Goal: Navigation & Orientation: Find specific page/section

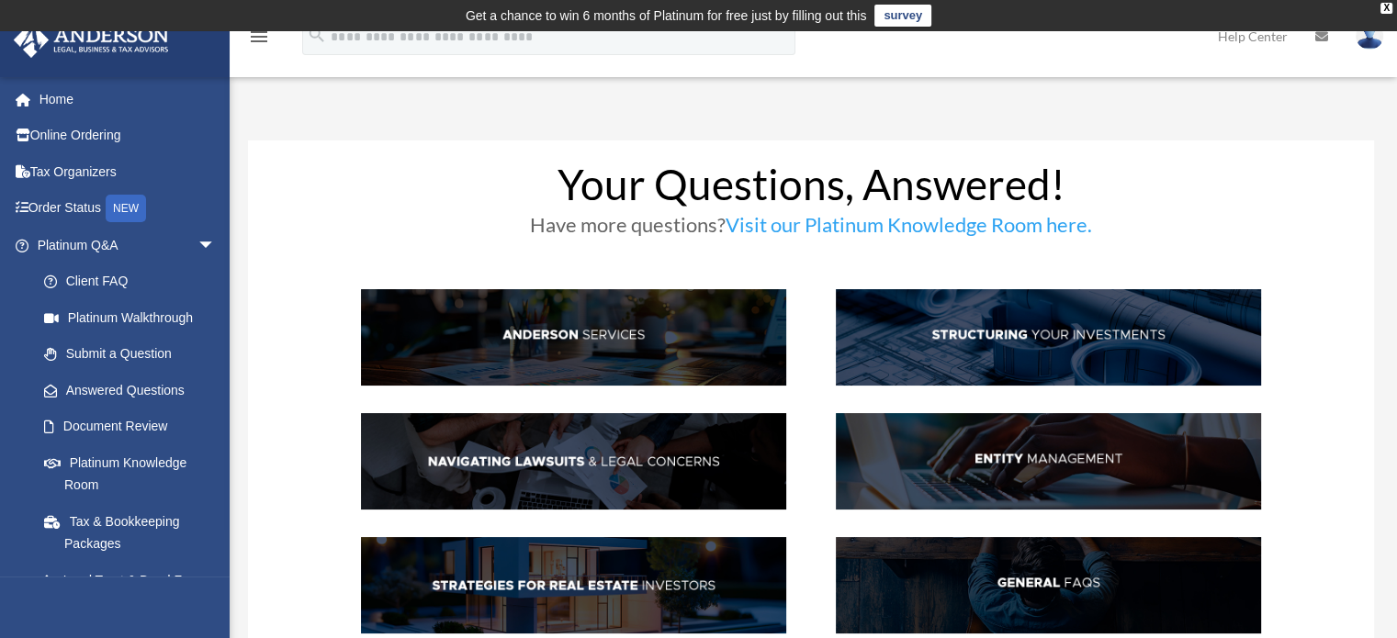
click at [529, 330] on img at bounding box center [573, 337] width 425 height 96
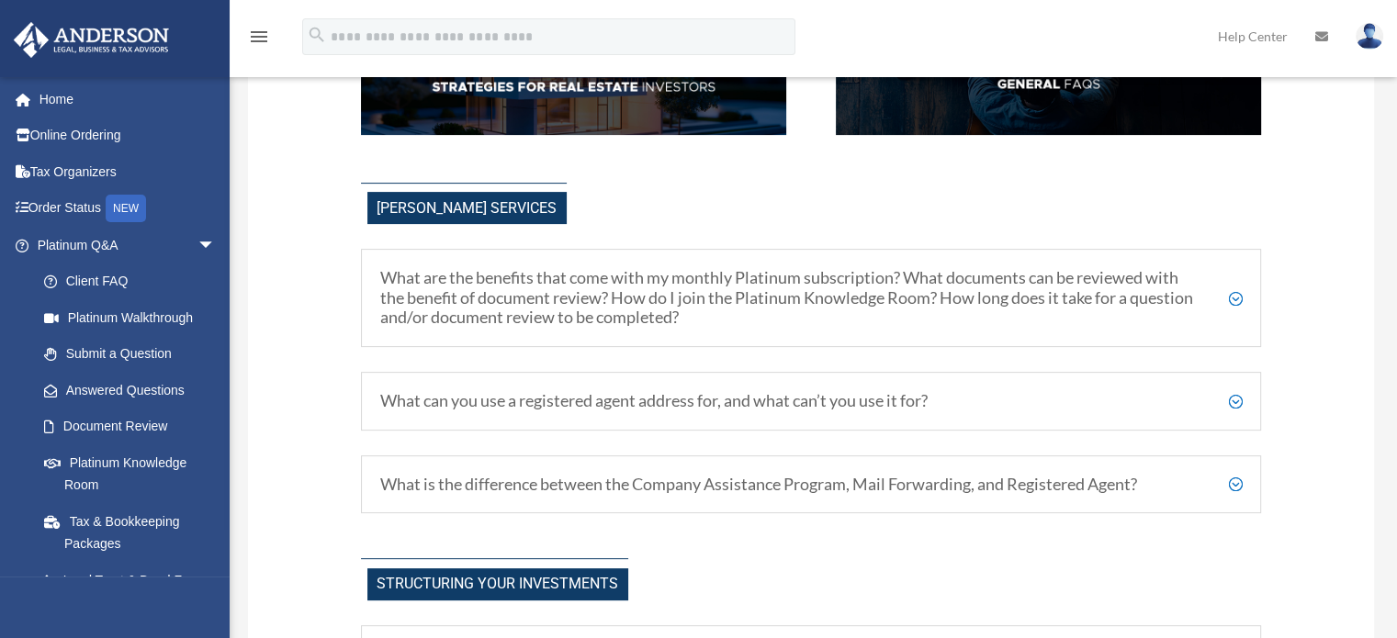
scroll to position [569, 0]
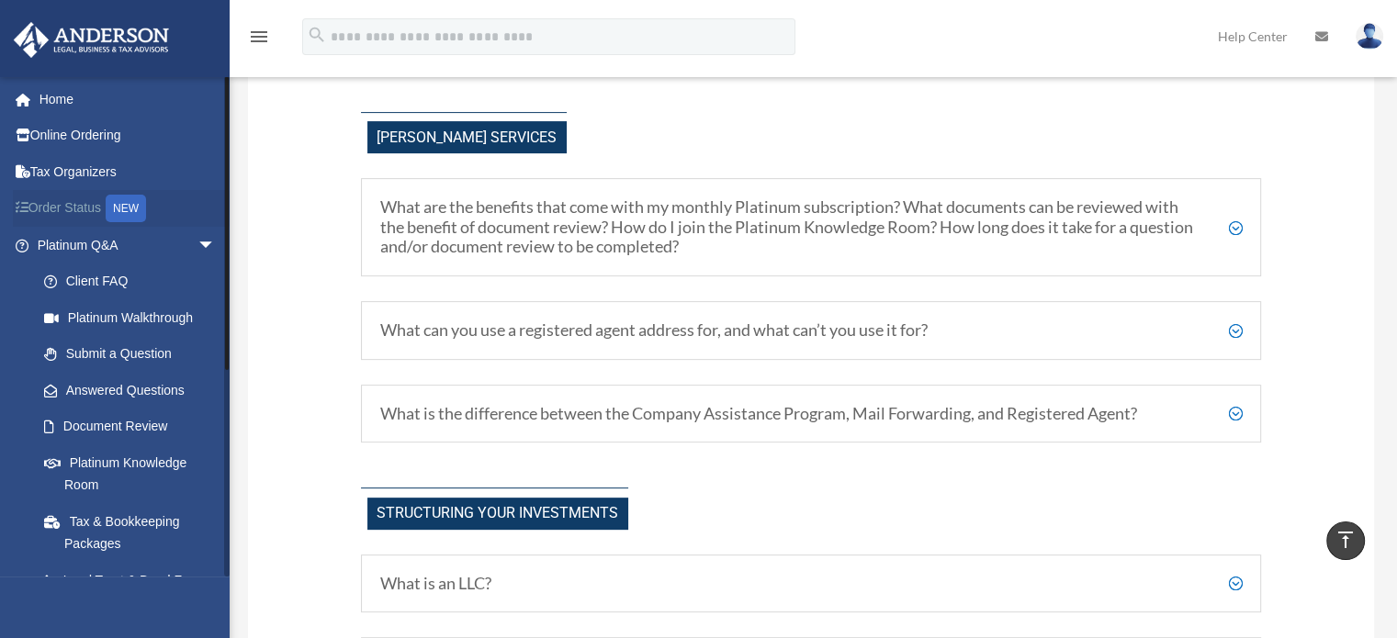
click at [75, 204] on link "Order Status NEW" at bounding box center [128, 209] width 231 height 38
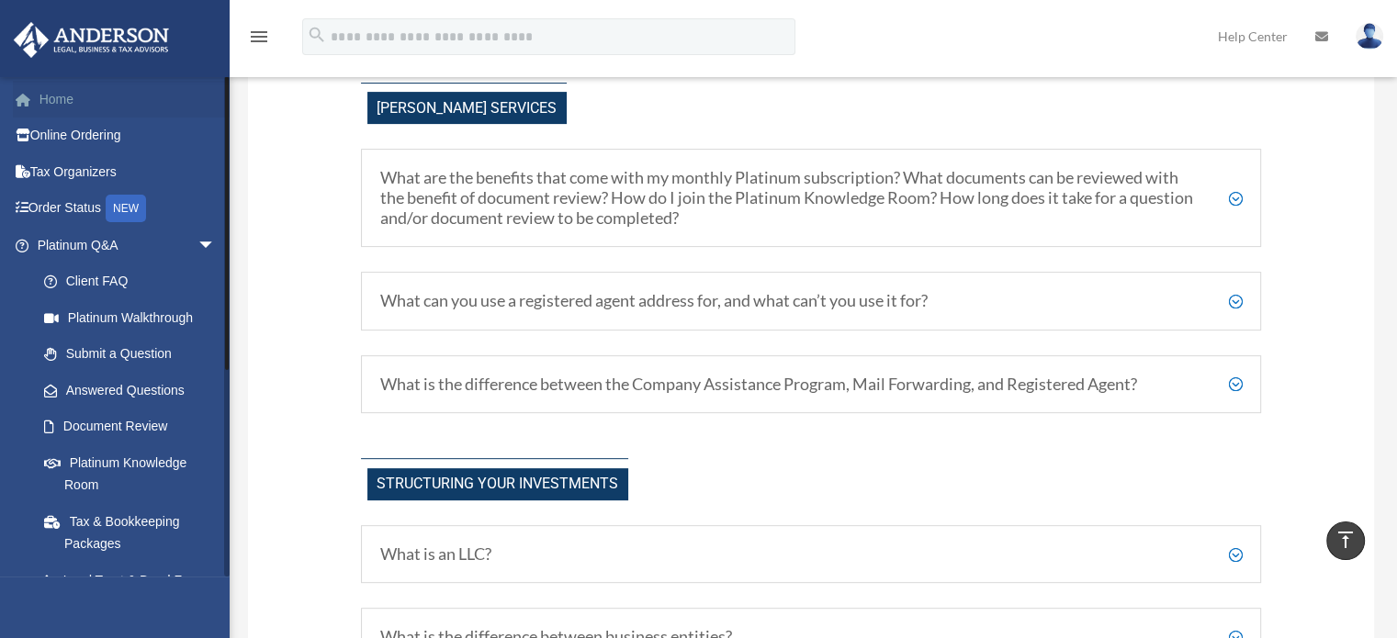
scroll to position [600, 0]
click at [59, 136] on link "Online Ordering" at bounding box center [128, 136] width 231 height 37
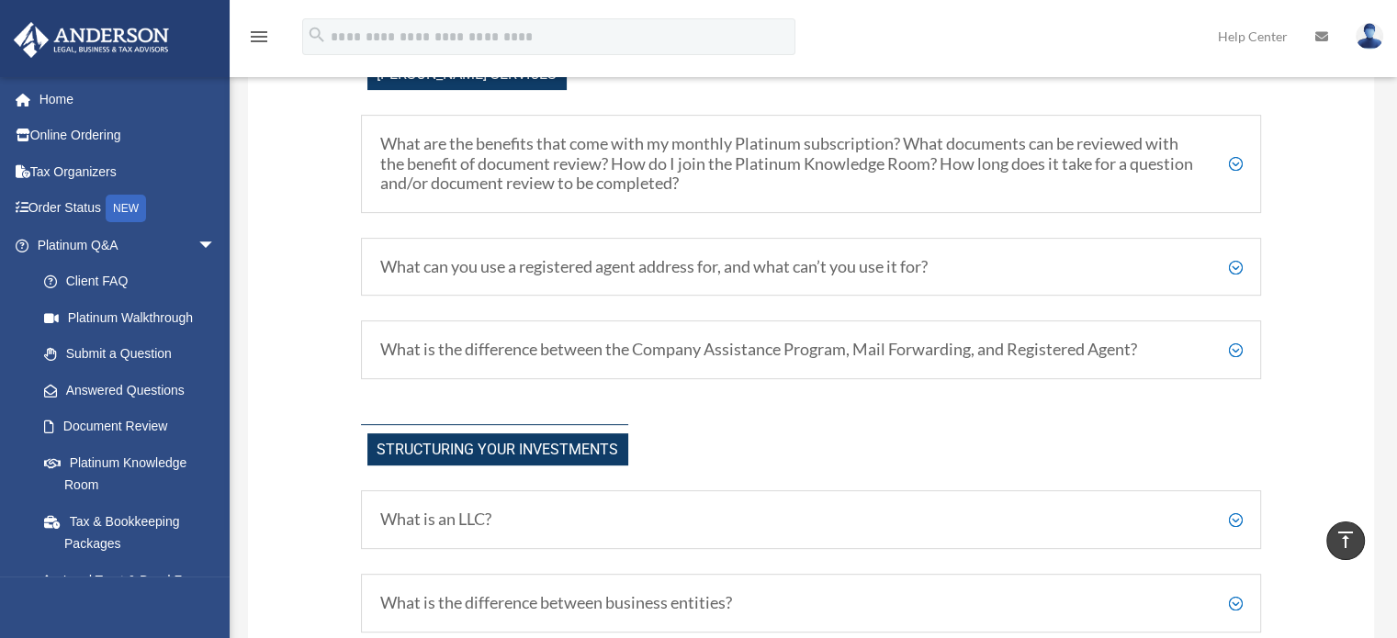
scroll to position [631, 0]
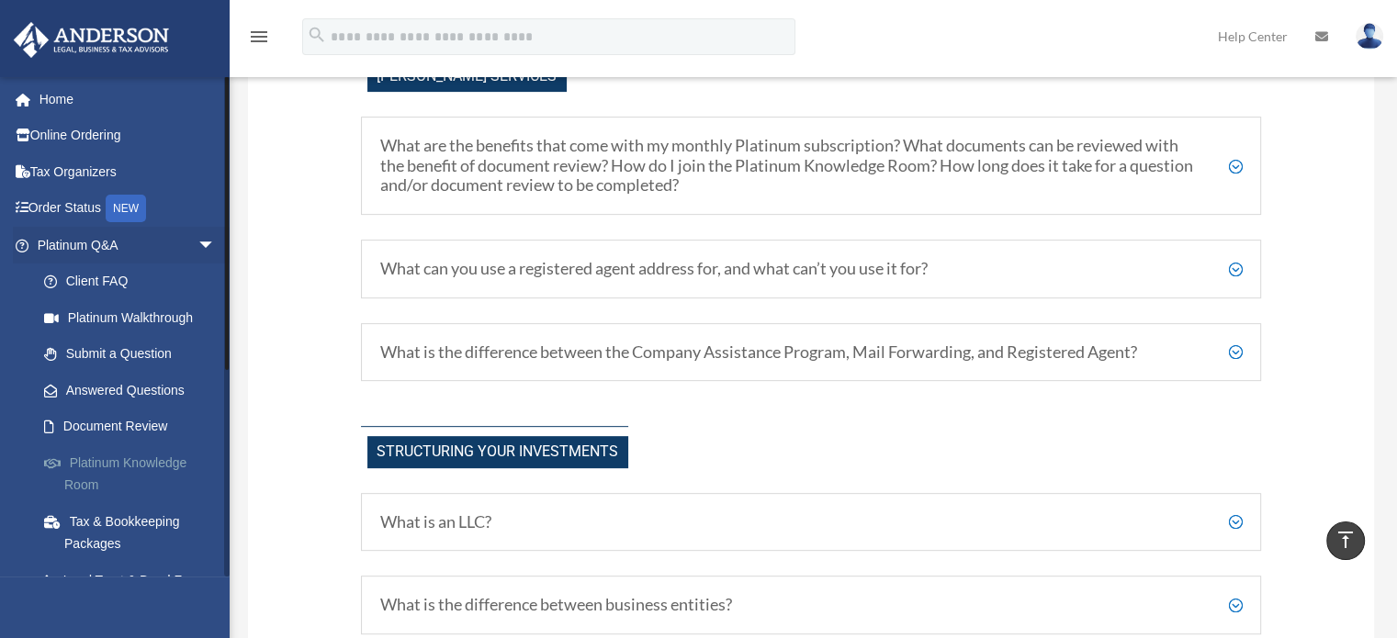
click at [99, 466] on link "Platinum Knowledge Room" at bounding box center [135, 473] width 218 height 59
